Goal: Information Seeking & Learning: Learn about a topic

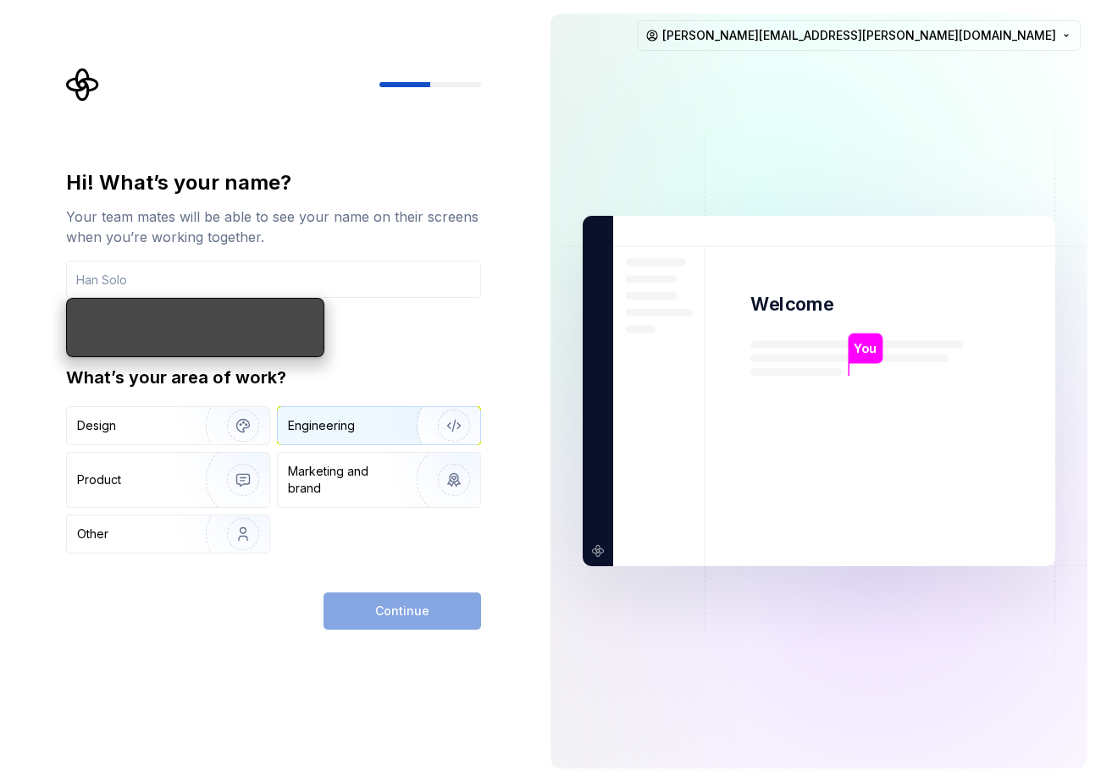
click at [356, 409] on div "Engineering" at bounding box center [379, 425] width 202 height 37
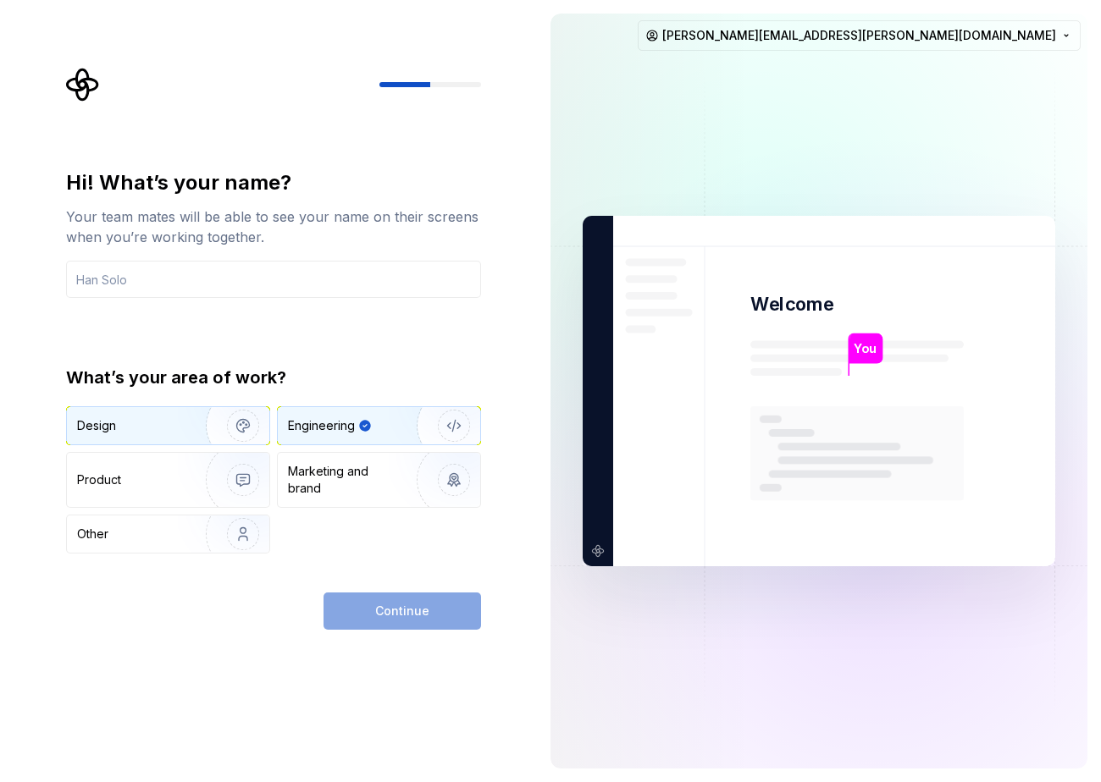
click at [246, 432] on img "button" at bounding box center [232, 425] width 108 height 113
click at [384, 434] on div "Engineering" at bounding box center [379, 425] width 202 height 37
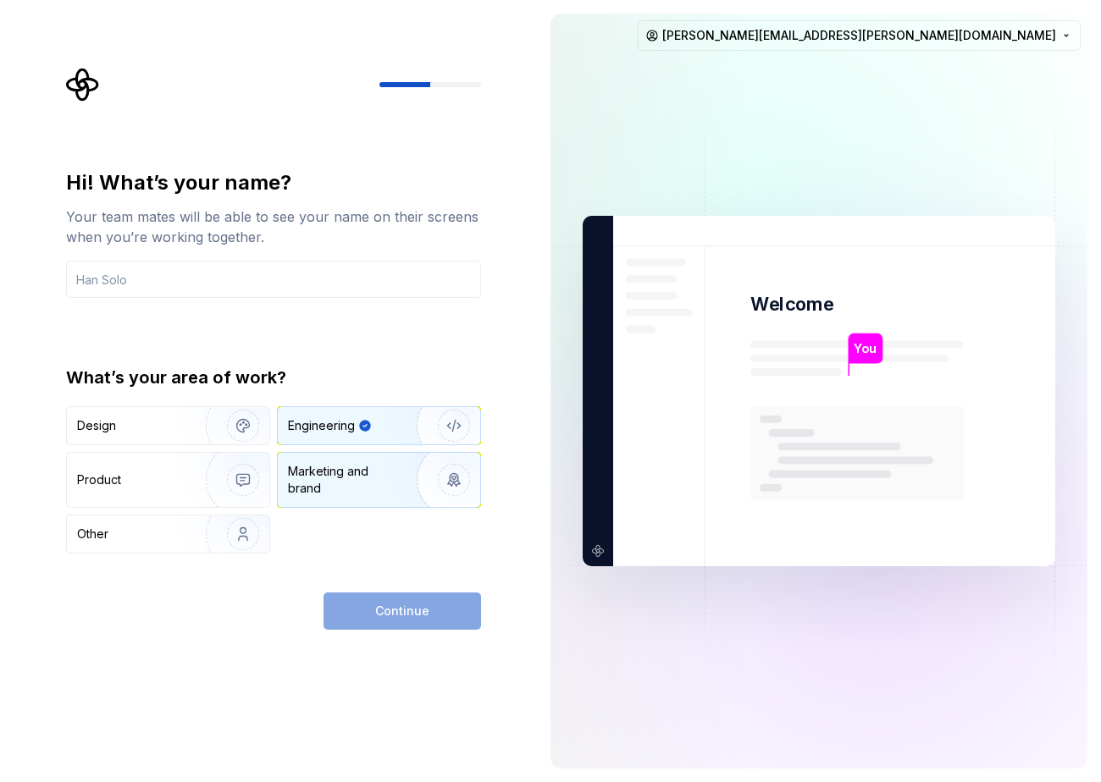
click at [381, 494] on div "Marketing and brand" at bounding box center [345, 480] width 114 height 34
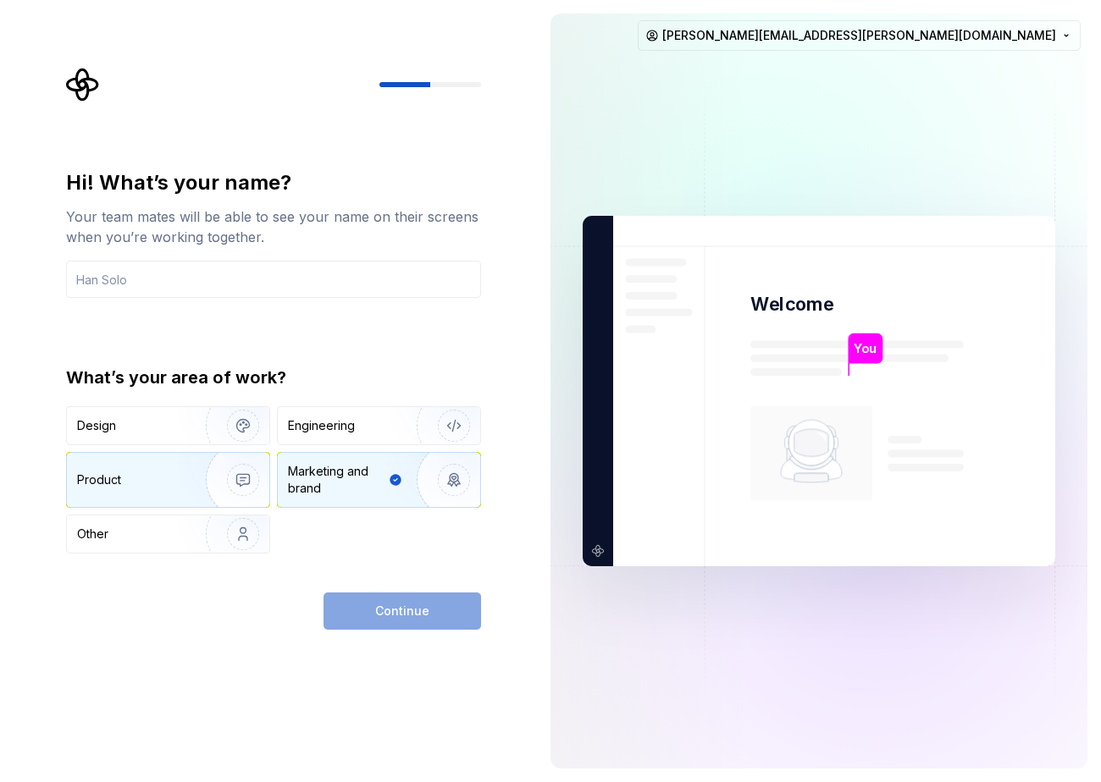
click at [231, 477] on img "button" at bounding box center [232, 479] width 108 height 113
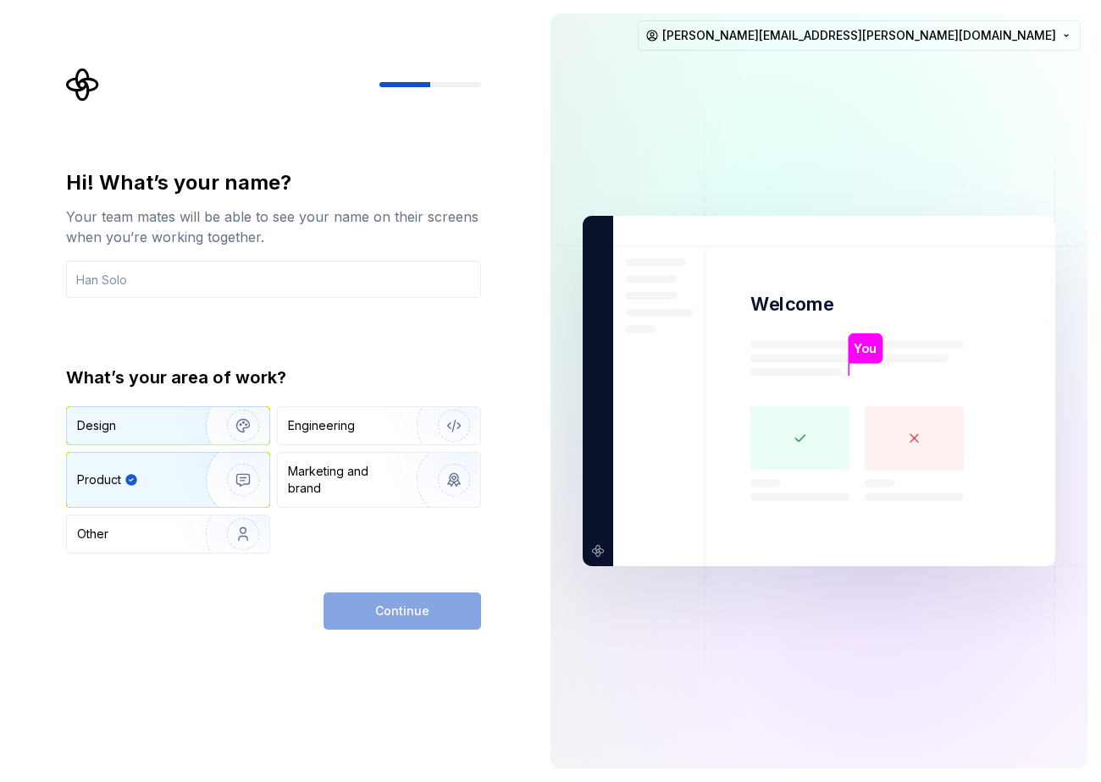
click at [228, 433] on img "button" at bounding box center [232, 425] width 108 height 113
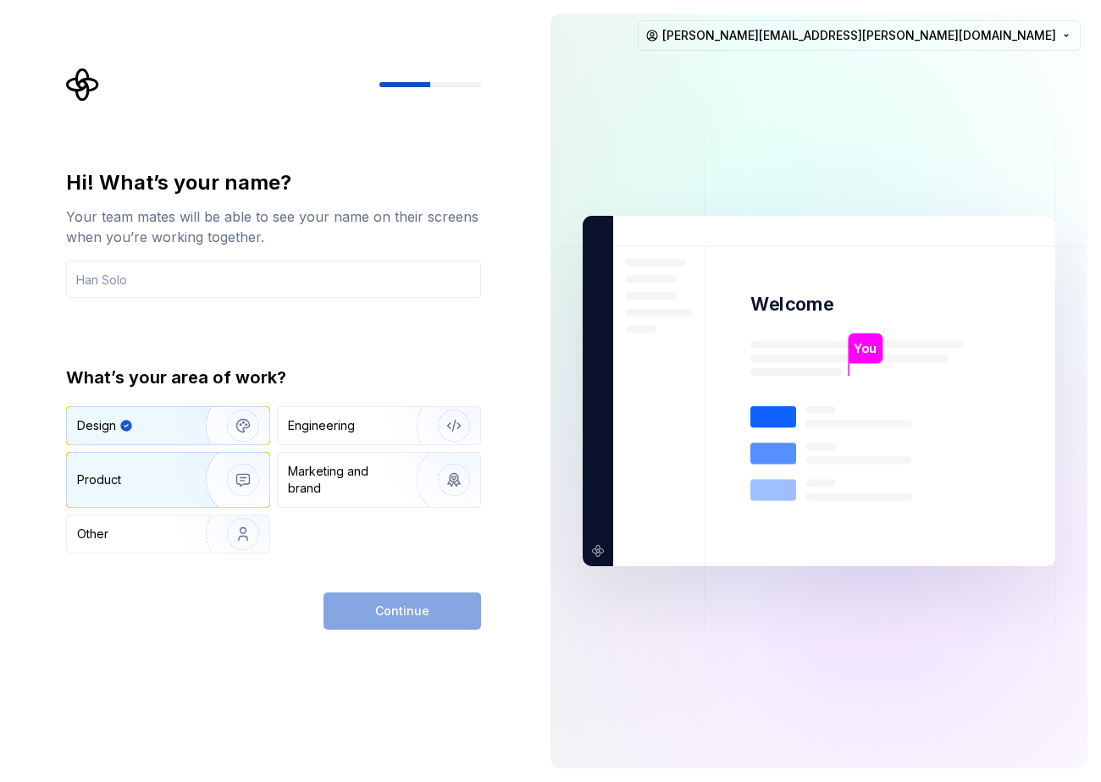
click at [226, 475] on img "button" at bounding box center [232, 479] width 108 height 113
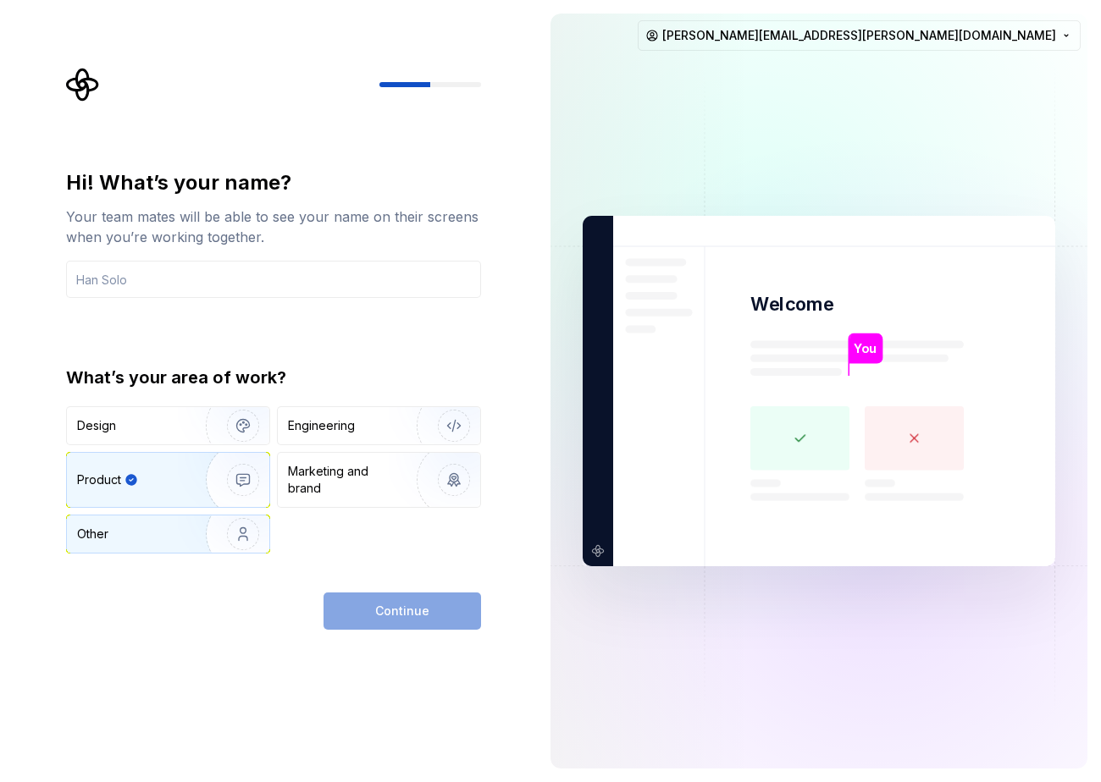
click at [226, 552] on img "button" at bounding box center [232, 534] width 108 height 113
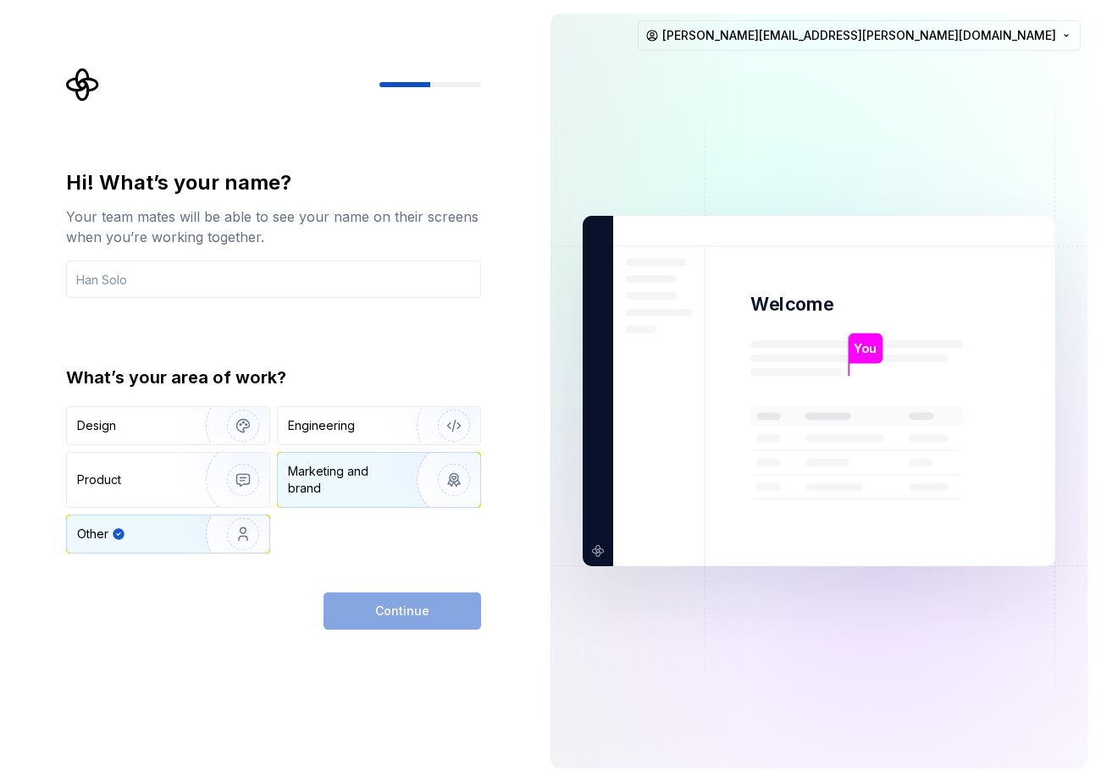
click at [465, 458] on img "button" at bounding box center [443, 479] width 108 height 113
type button "Brand"
click at [617, 541] on img at bounding box center [819, 392] width 686 height 800
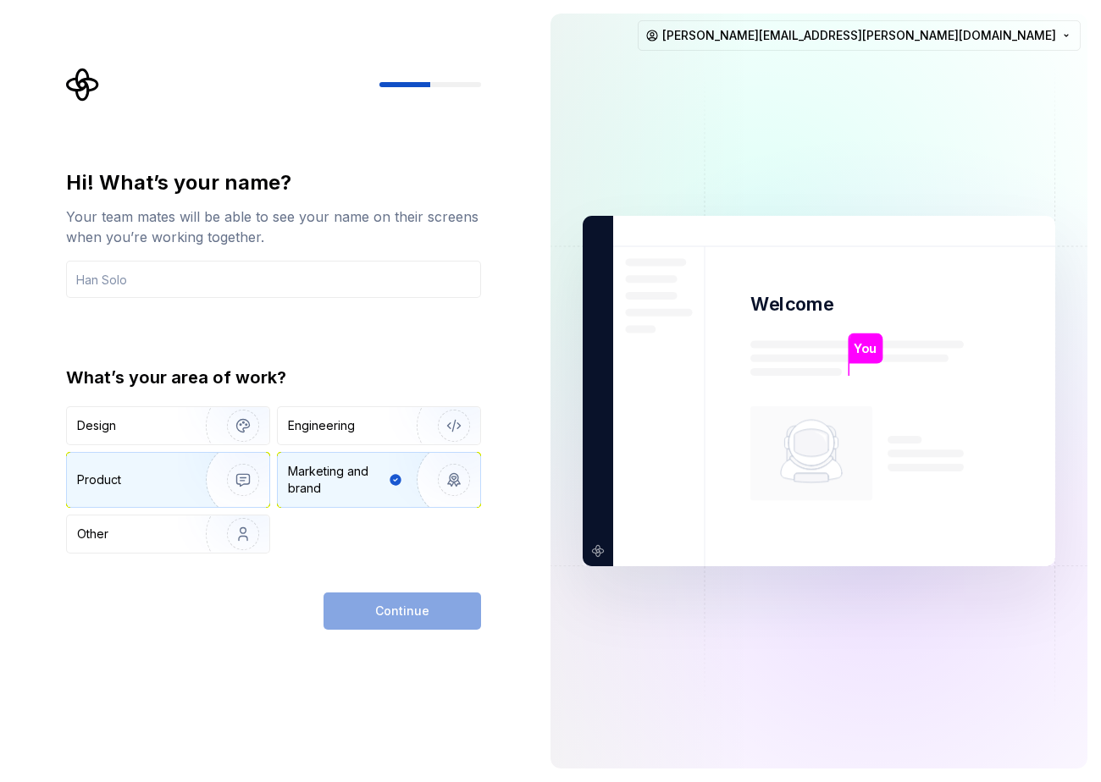
click at [176, 478] on div "Product" at bounding box center [133, 480] width 112 height 17
click at [362, 461] on div "Marketing and brand" at bounding box center [379, 480] width 202 height 54
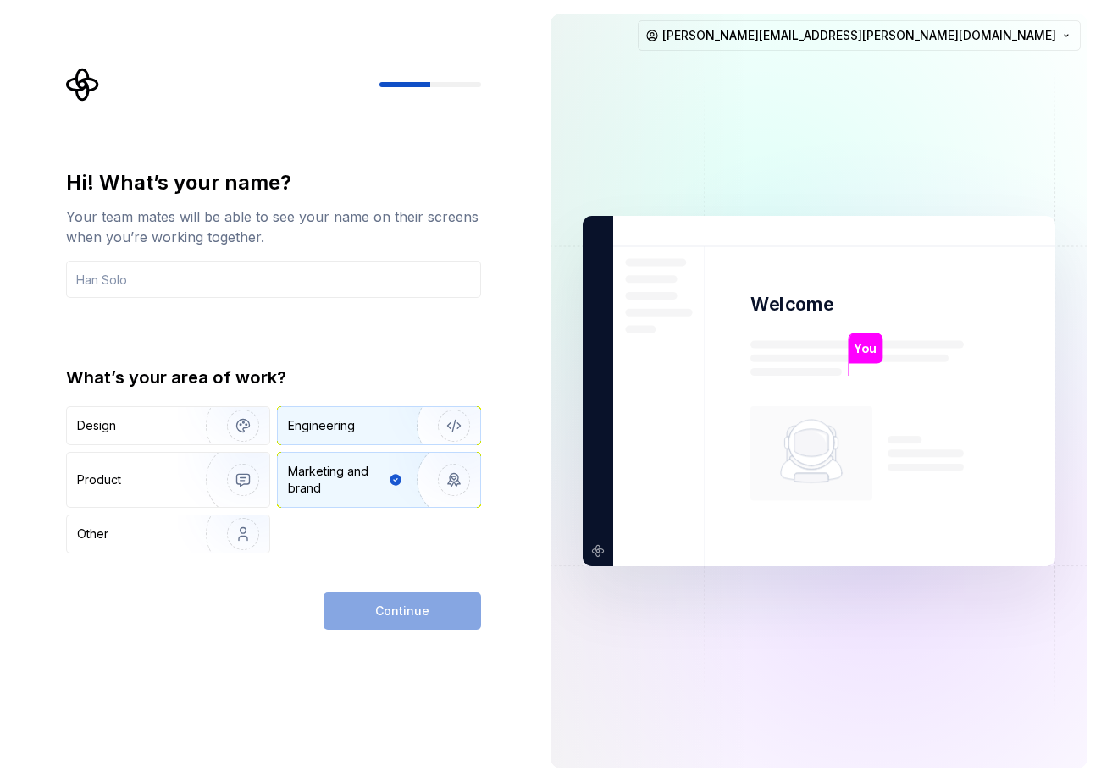
click at [354, 425] on div "Engineering" at bounding box center [321, 425] width 67 height 17
click at [973, 428] on img at bounding box center [819, 392] width 686 height 800
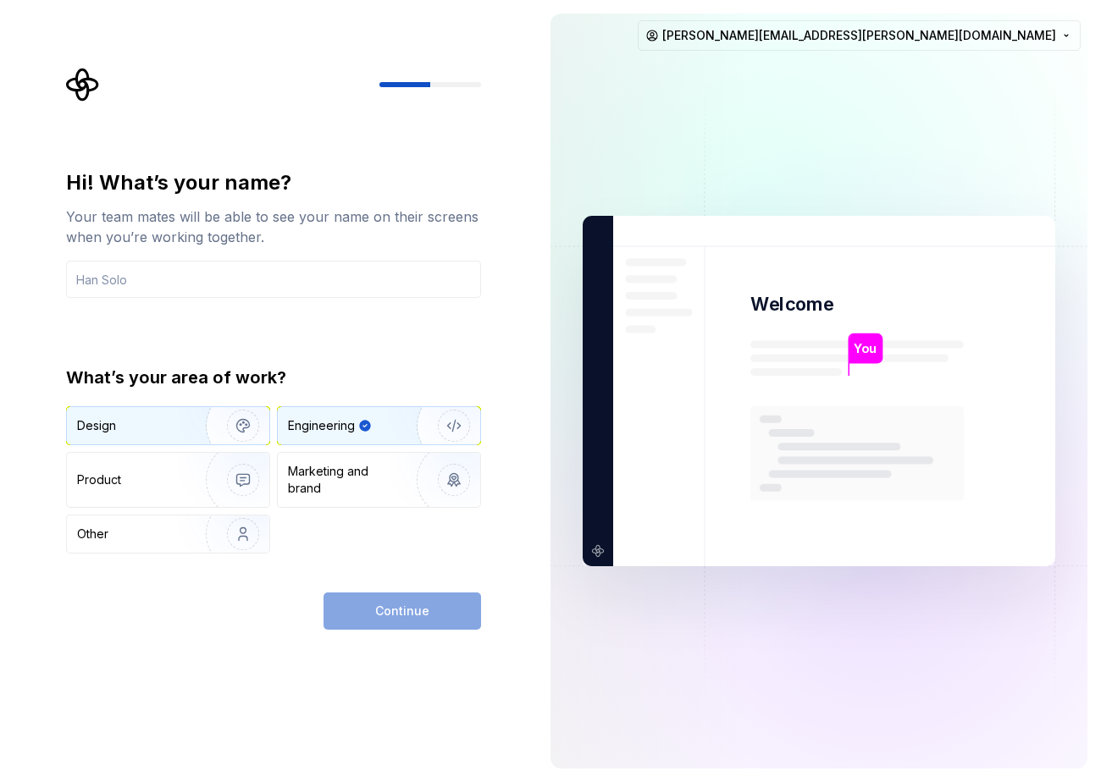
click at [109, 427] on div "Design" at bounding box center [96, 425] width 39 height 17
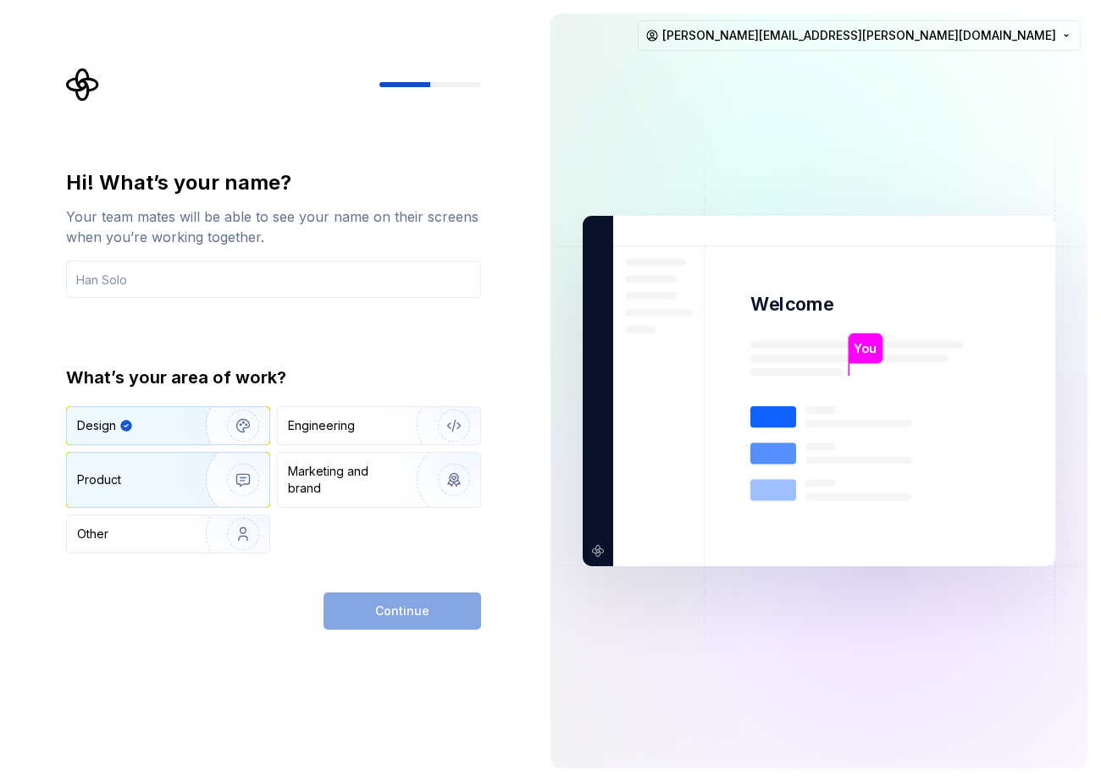
click at [124, 489] on div "Product" at bounding box center [168, 480] width 202 height 54
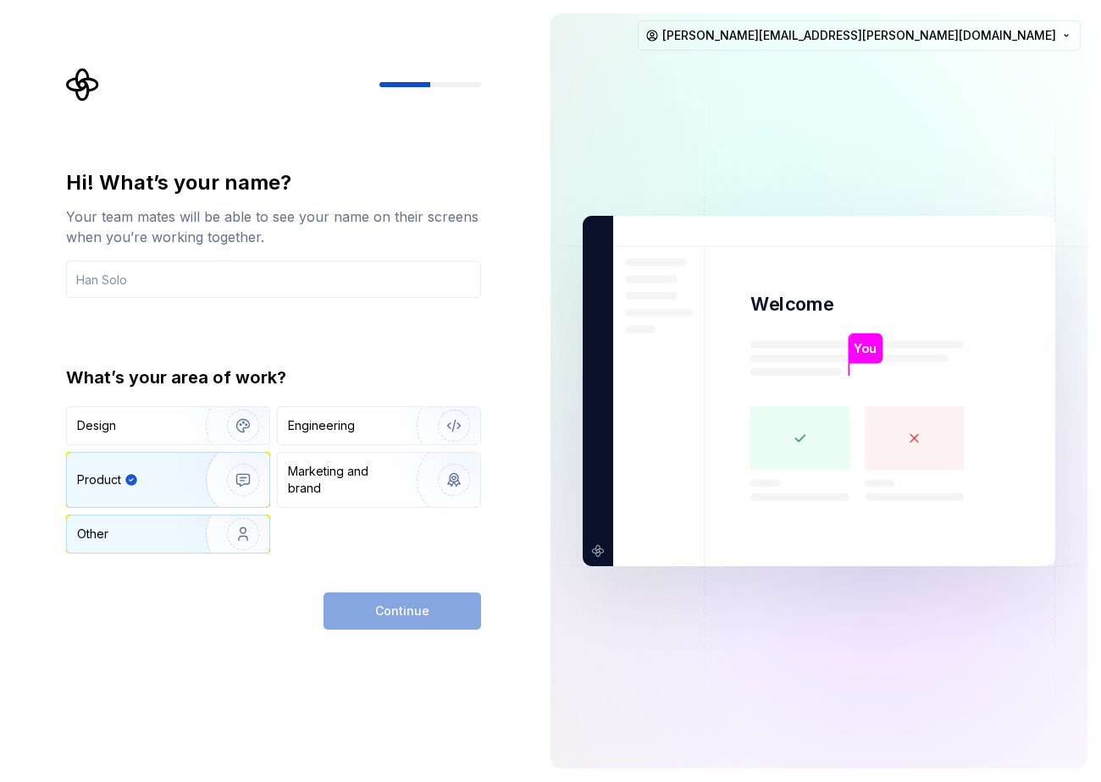
click at [121, 551] on div "Other" at bounding box center [168, 534] width 202 height 37
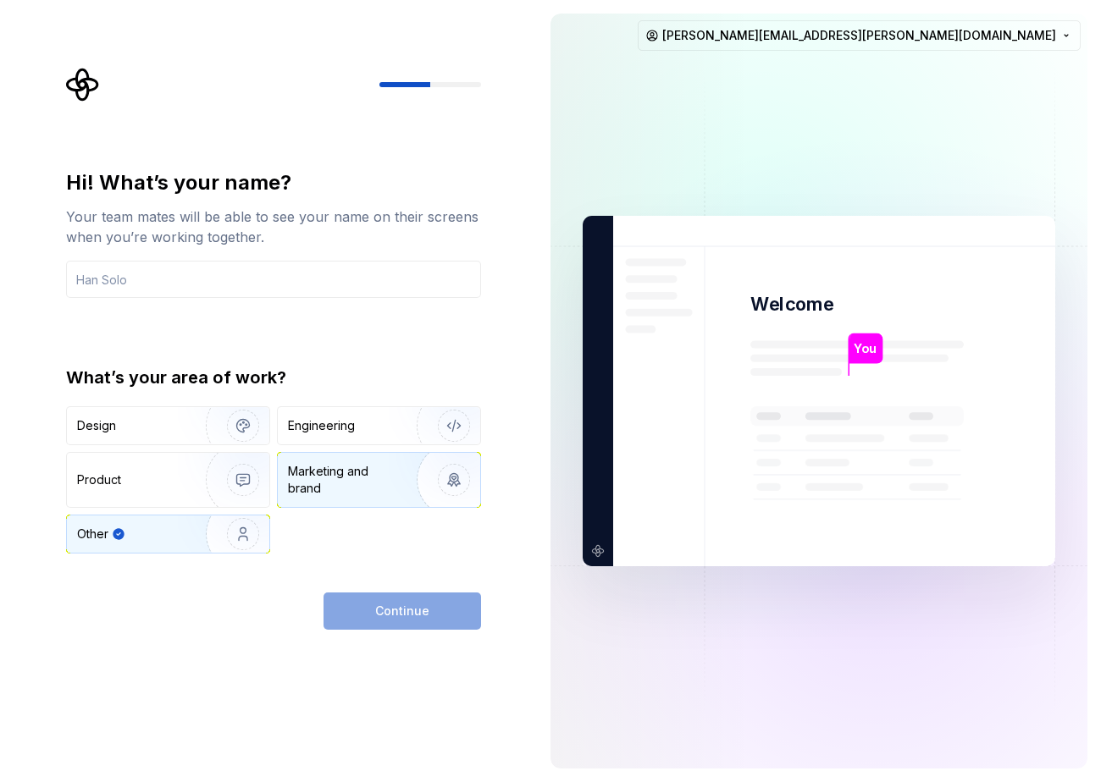
click at [356, 488] on div "Marketing and brand" at bounding box center [345, 480] width 114 height 34
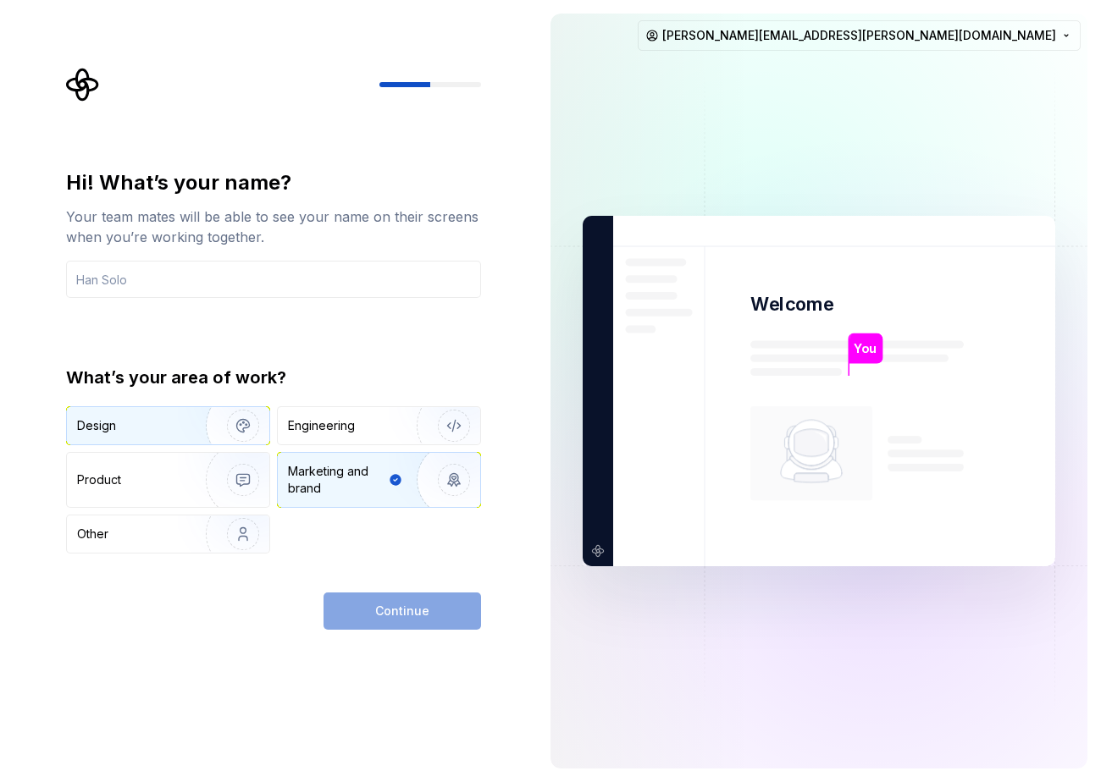
click at [190, 439] on img "button" at bounding box center [232, 425] width 108 height 113
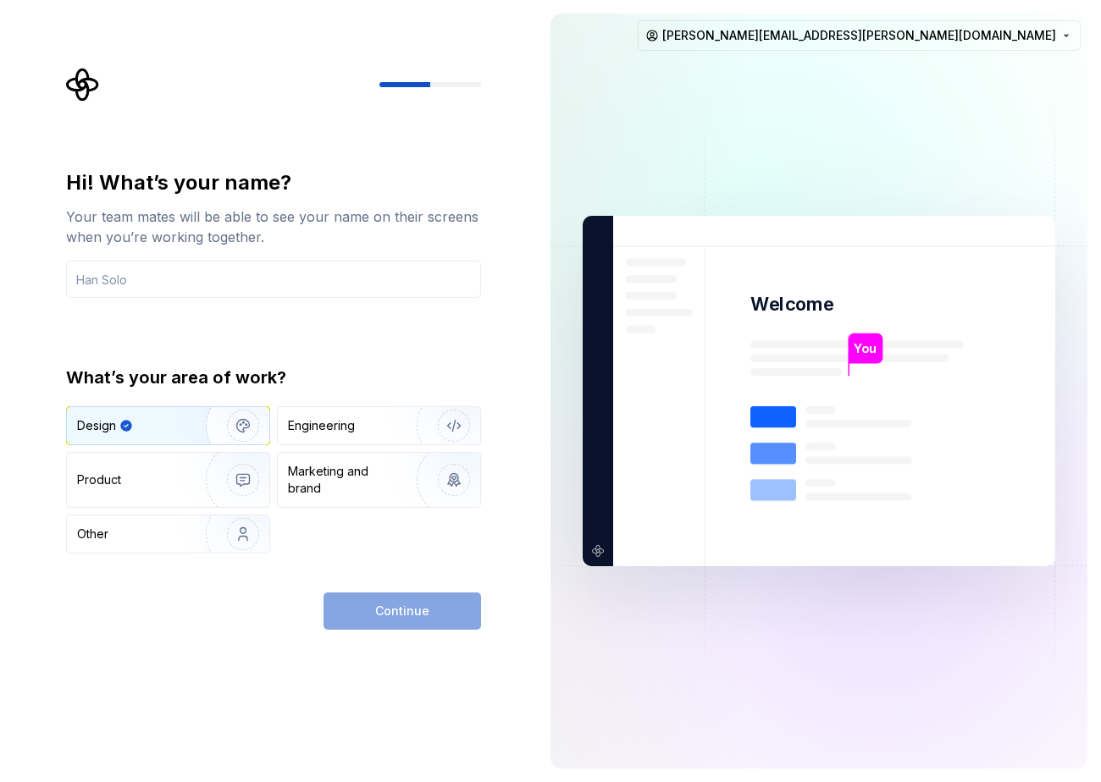
click at [428, 619] on div "Continue" at bounding box center [401, 611] width 157 height 37
click at [758, 431] on icon at bounding box center [856, 482] width 213 height 152
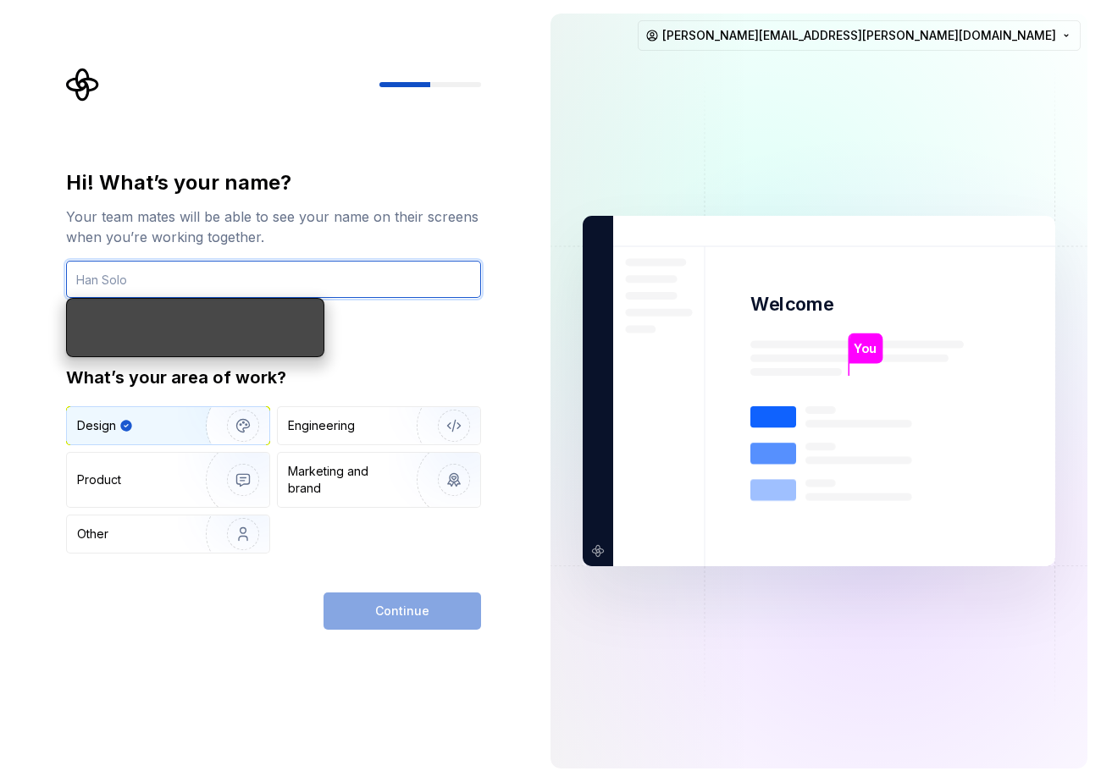
click at [337, 294] on input "text" at bounding box center [273, 279] width 415 height 37
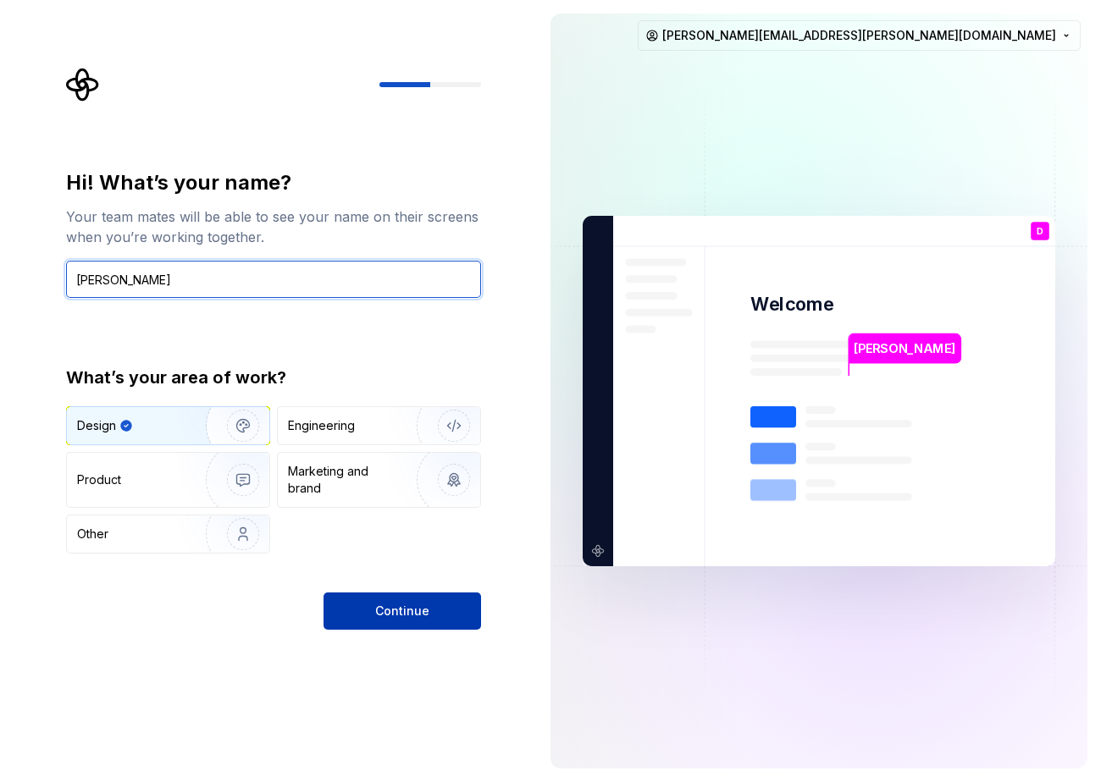
type input "Dan W"
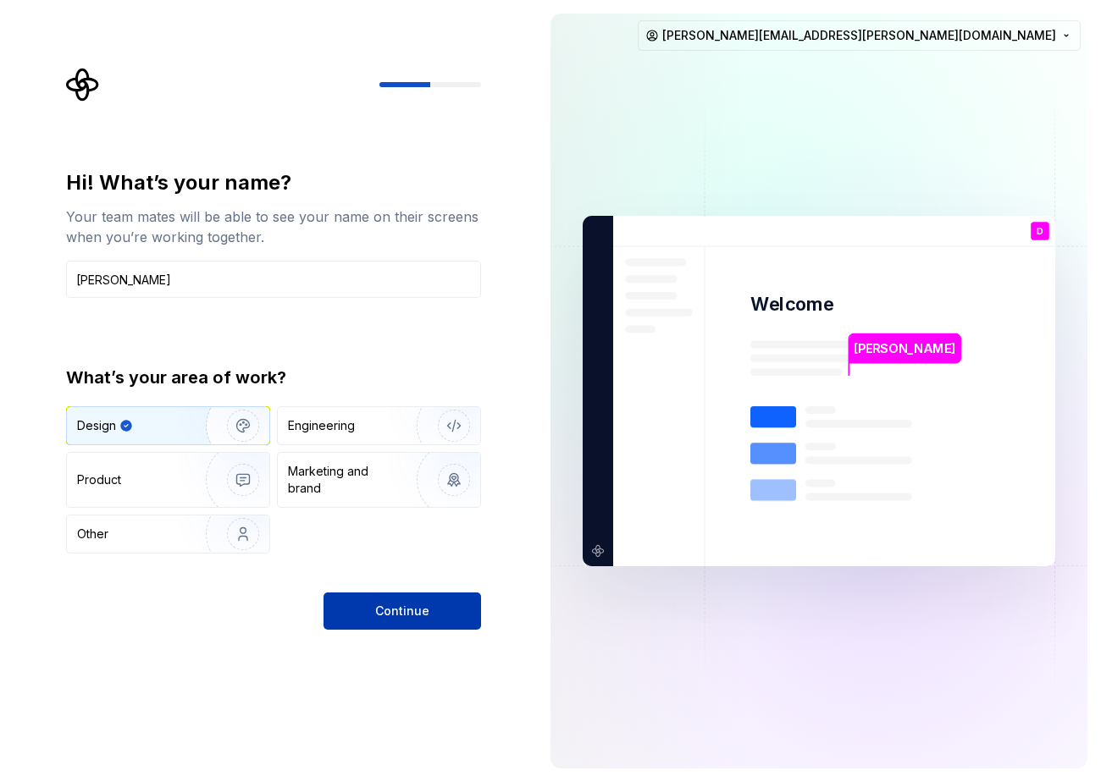
click at [420, 609] on span "Continue" at bounding box center [402, 611] width 54 height 17
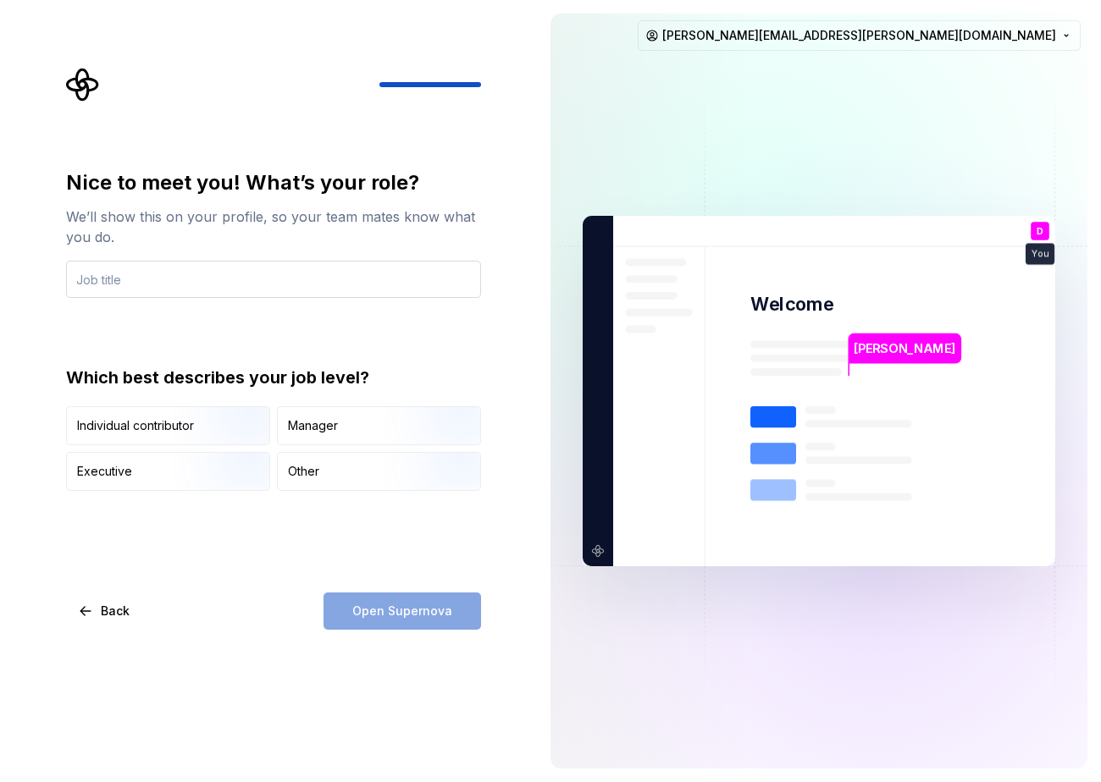
click at [209, 285] on input "text" at bounding box center [273, 279] width 415 height 37
click at [210, 284] on input "text" at bounding box center [273, 279] width 415 height 37
click at [206, 427] on img "button" at bounding box center [228, 446] width 108 height 113
click at [391, 605] on div "Open Supernova" at bounding box center [401, 611] width 157 height 37
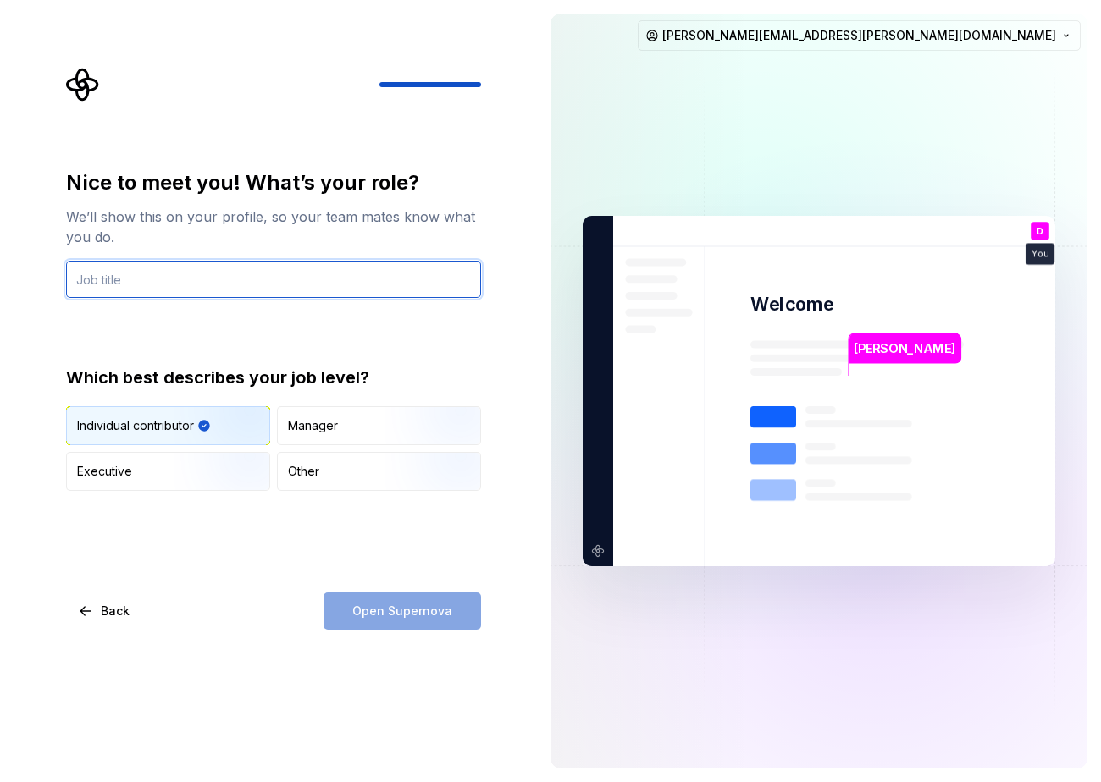
click at [293, 282] on input "text" at bounding box center [273, 279] width 415 height 37
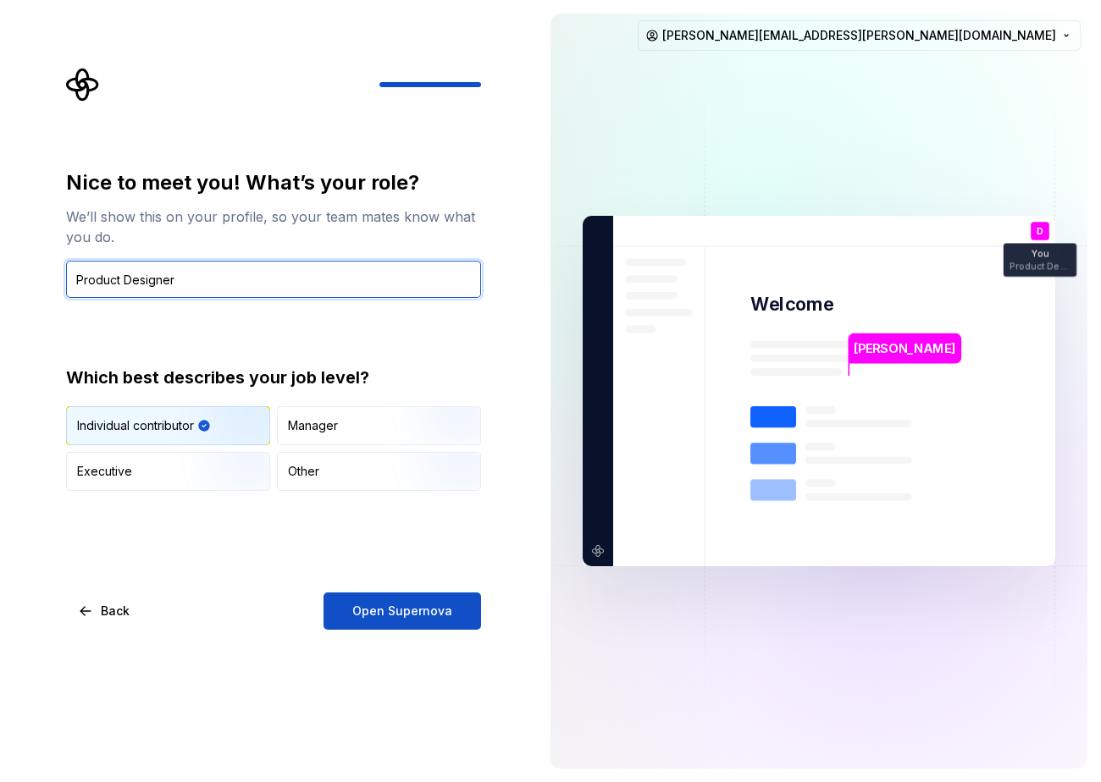
type input "Product Designer"
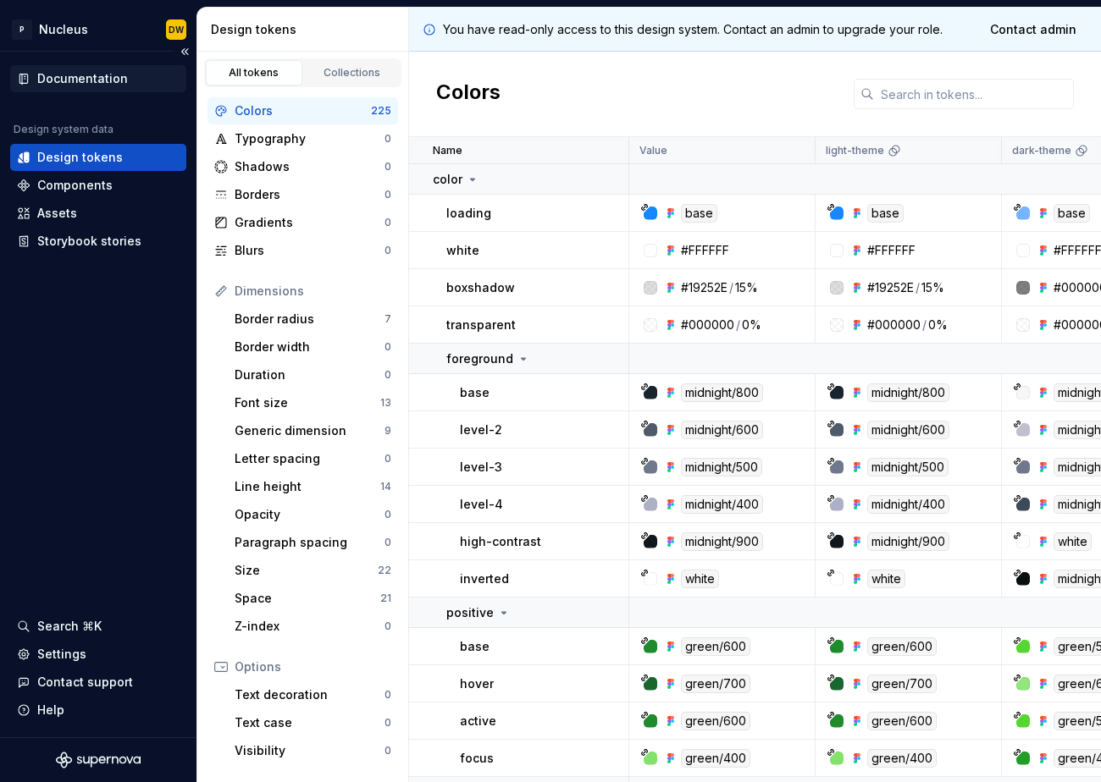
click at [80, 80] on div "Documentation" at bounding box center [82, 78] width 91 height 17
click at [91, 183] on div "Components" at bounding box center [74, 185] width 75 height 17
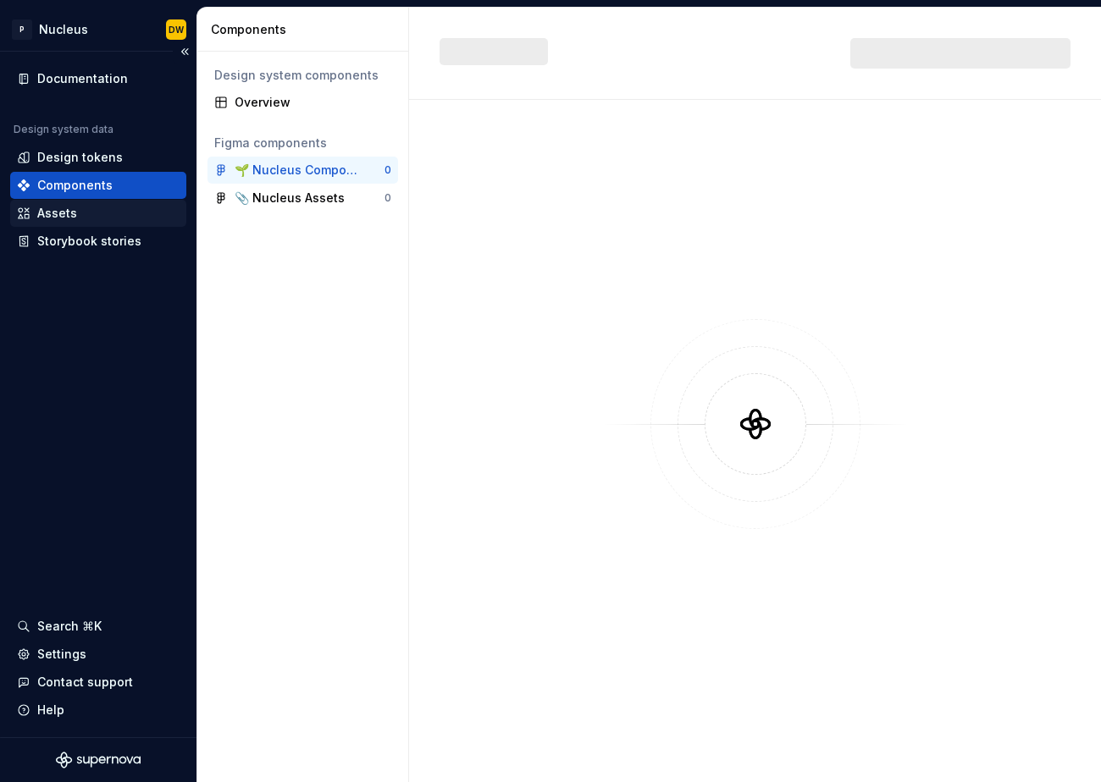
click at [89, 219] on div "Assets" at bounding box center [98, 213] width 163 height 17
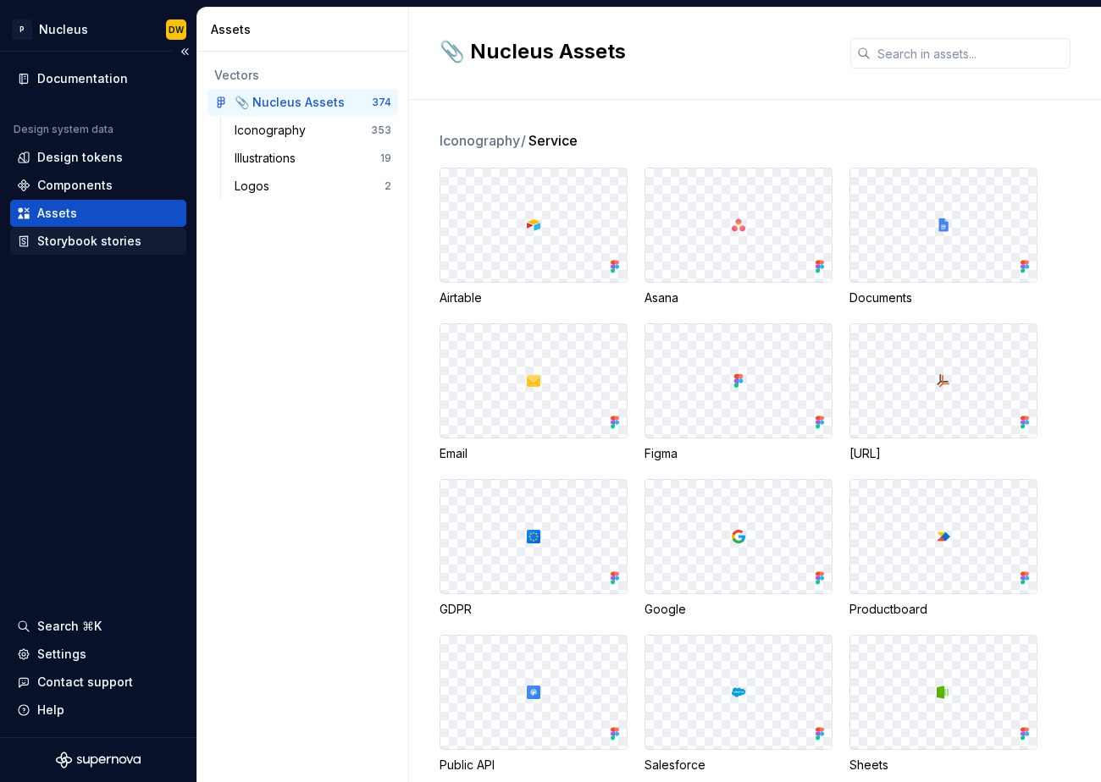
click at [117, 242] on div "Storybook stories" at bounding box center [89, 241] width 104 height 17
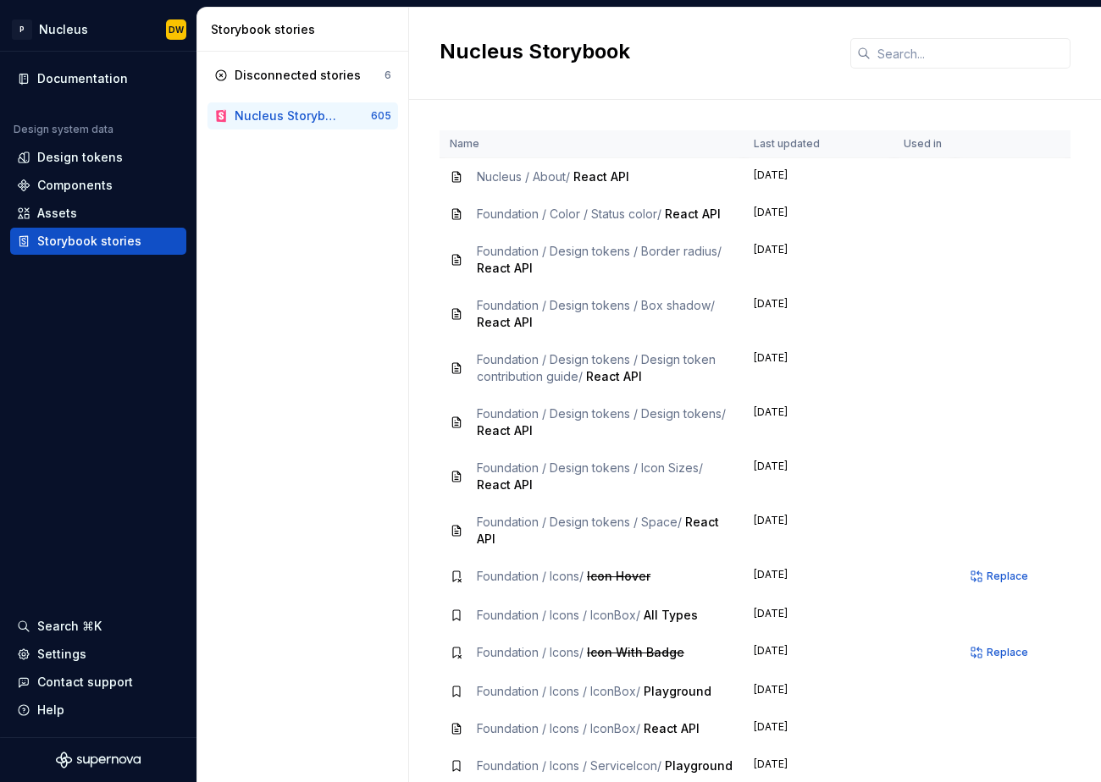
click at [875, 284] on td "[DATE]" at bounding box center [818, 260] width 151 height 54
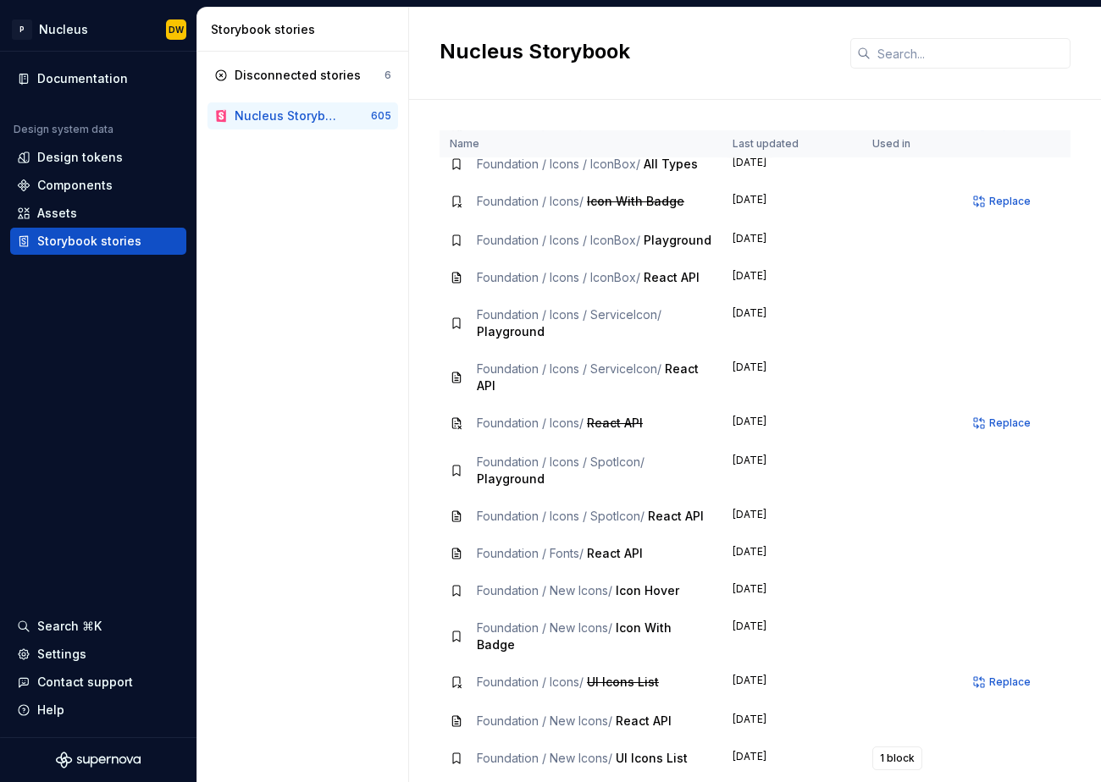
scroll to position [451, 0]
click at [326, 80] on div "Disconnected stories" at bounding box center [298, 75] width 126 height 17
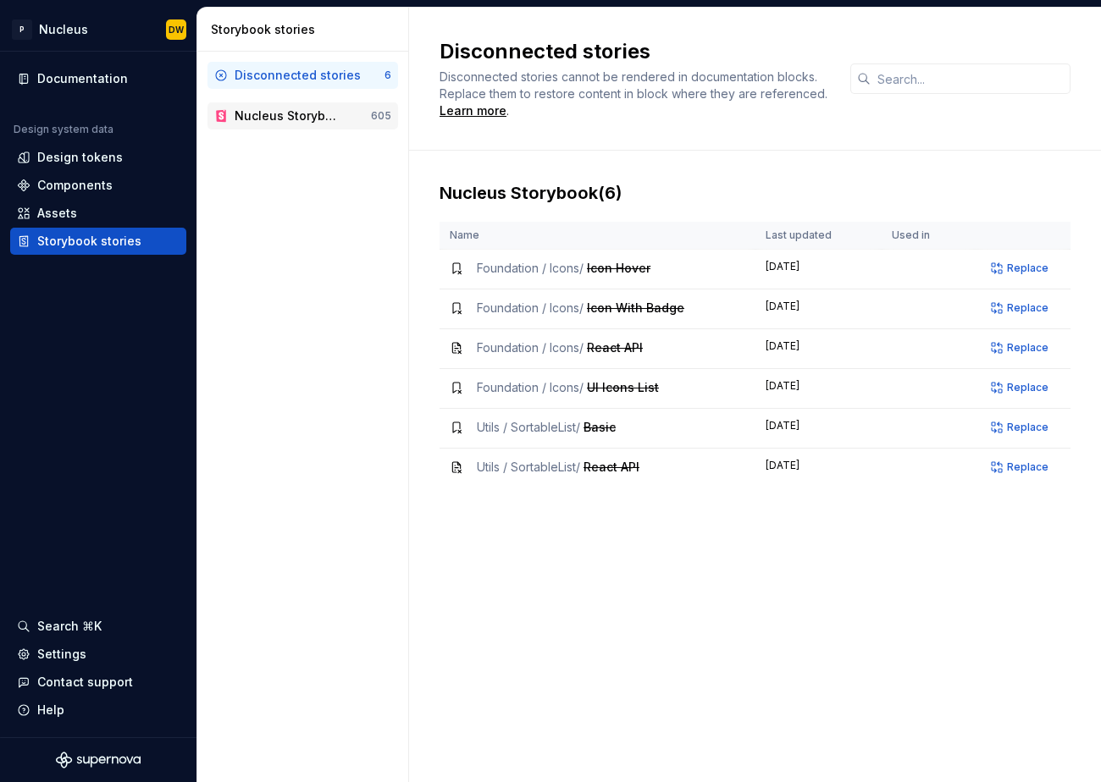
click at [309, 119] on div "Nucleus Storybook" at bounding box center [289, 116] width 109 height 17
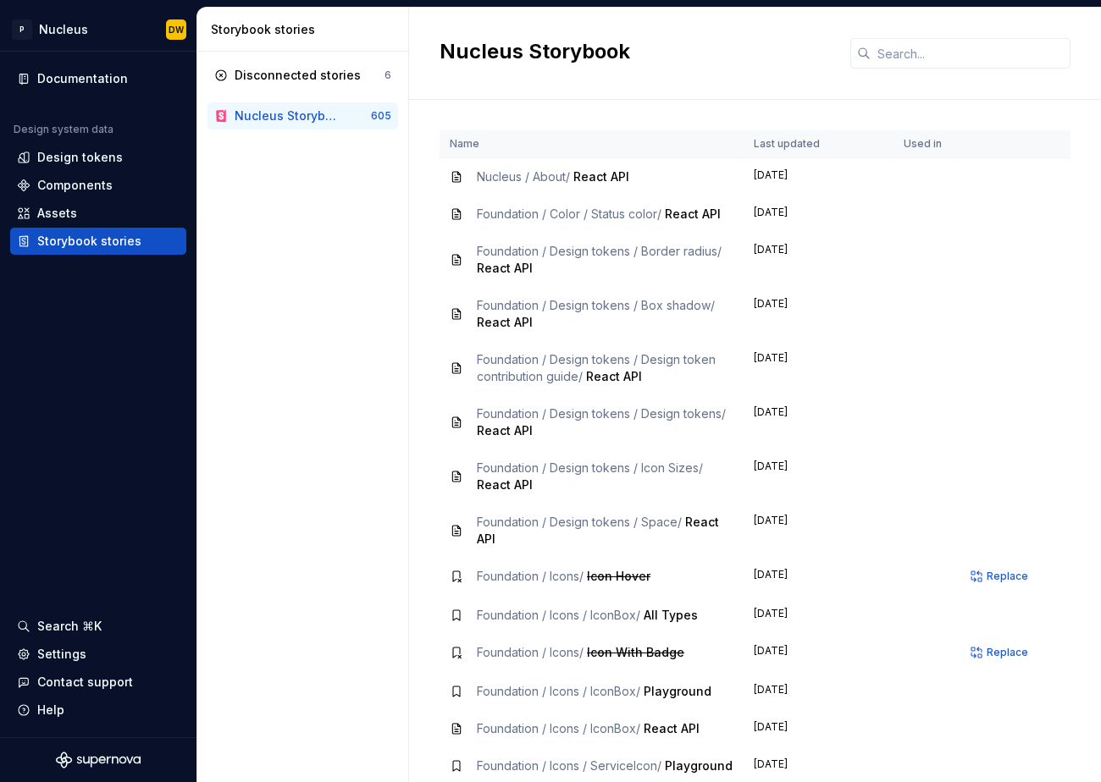
click at [549, 221] on div "Foundation / Color / Status color / React API" at bounding box center [599, 214] width 244 height 17
click at [525, 264] on span "React API" at bounding box center [505, 268] width 56 height 14
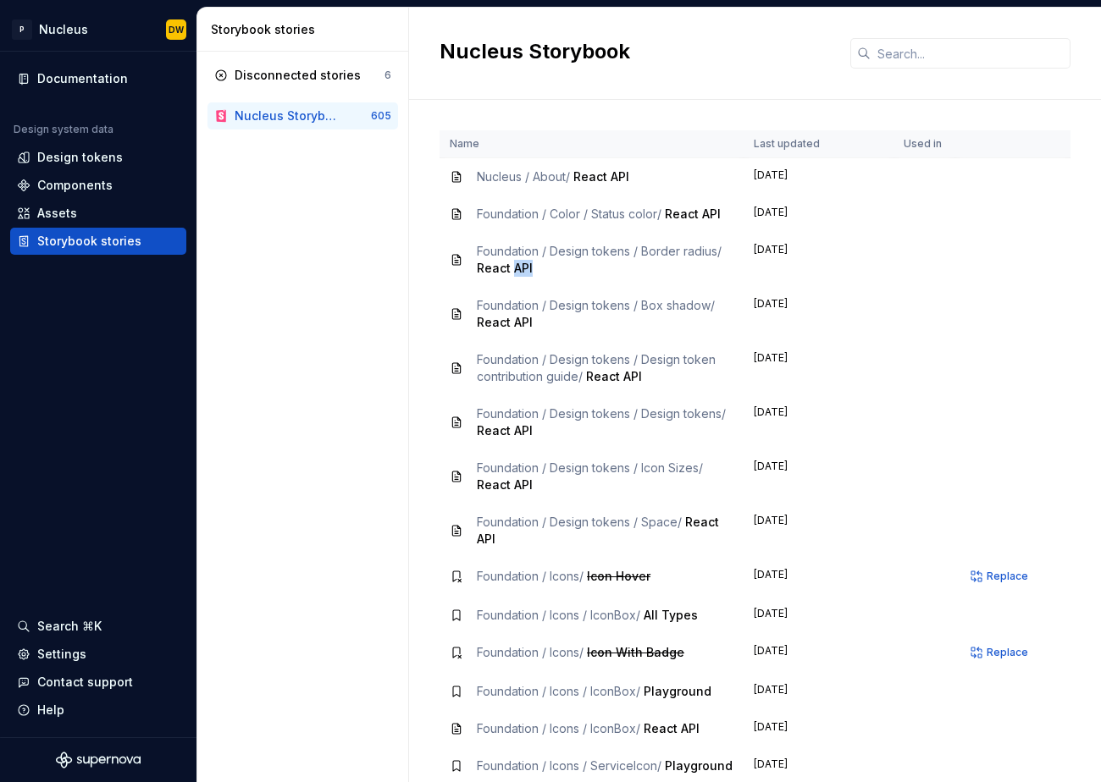
click at [525, 264] on span "React API" at bounding box center [505, 268] width 56 height 14
click at [526, 317] on span "React API" at bounding box center [505, 322] width 56 height 14
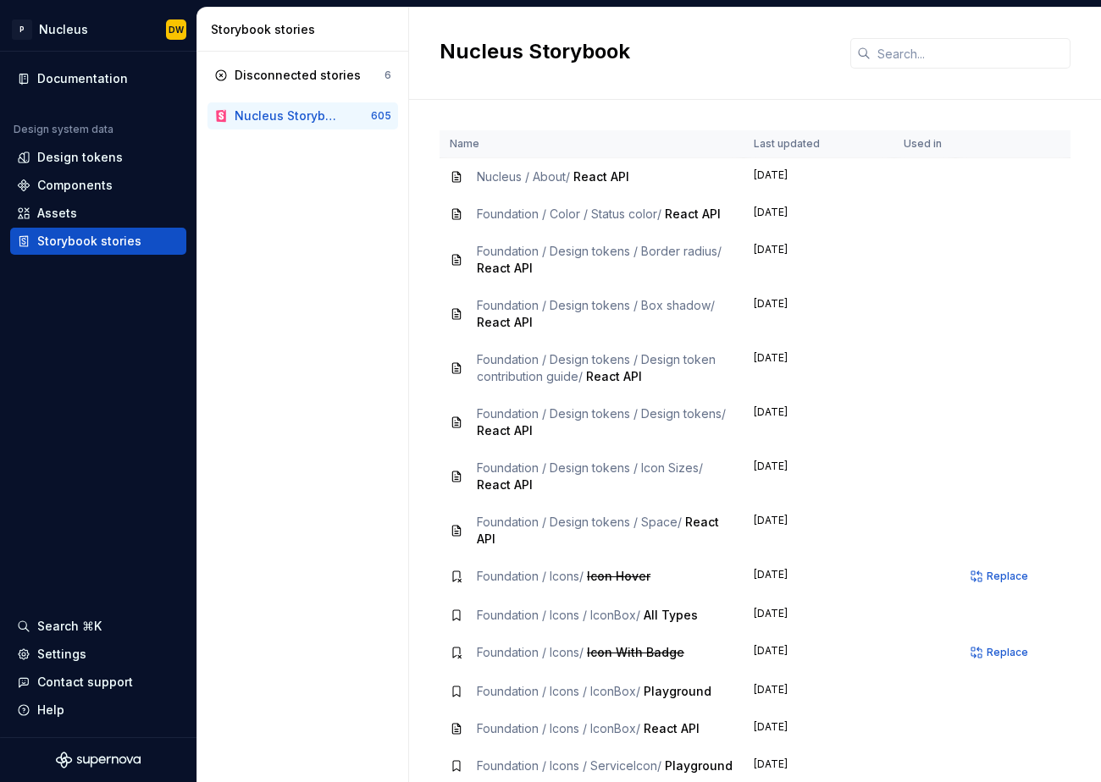
click at [527, 385] on td "Foundation / Design tokens / Design token contribution guide / React API" at bounding box center [591, 368] width 304 height 54
click at [393, 298] on div "Disconnected stories 6 Nucleus Storybook 605" at bounding box center [302, 417] width 211 height 731
click at [56, 179] on div "Components" at bounding box center [74, 185] width 75 height 17
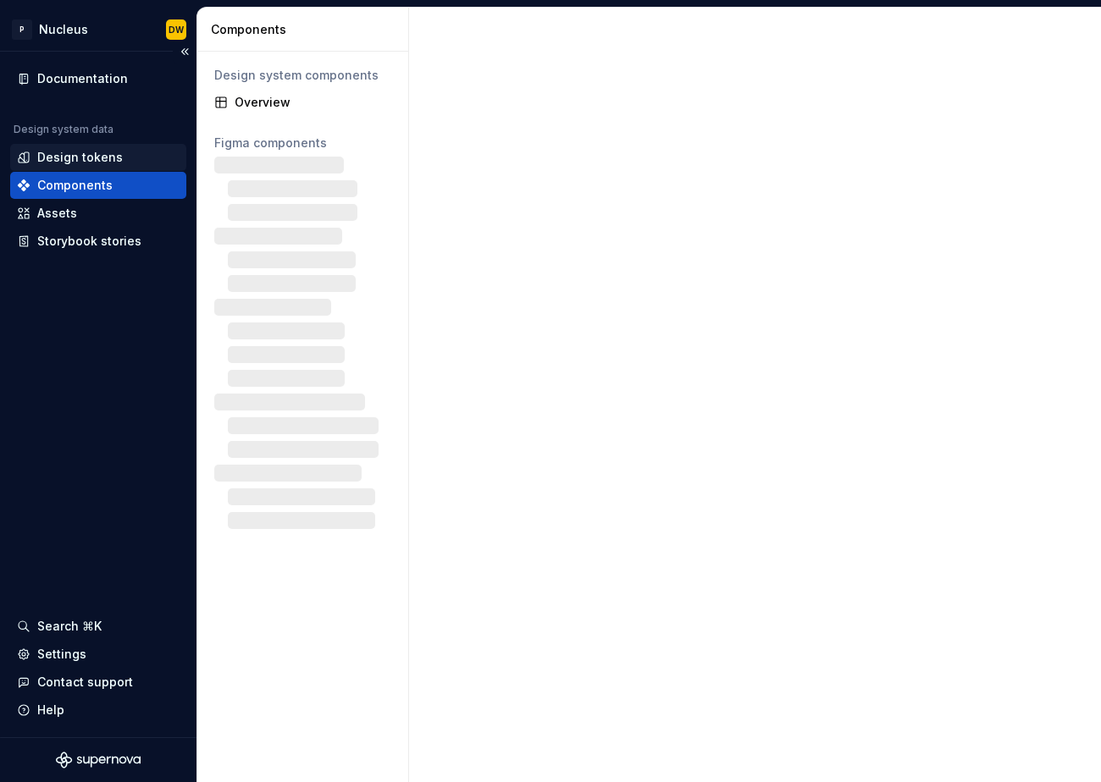
click at [68, 149] on div "Design tokens" at bounding box center [80, 157] width 86 height 17
